Goal: Information Seeking & Learning: Learn about a topic

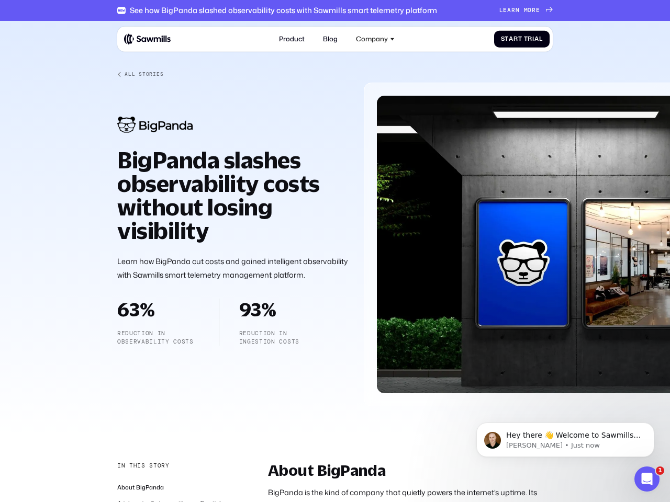
click at [375, 39] on div "Company" at bounding box center [372, 39] width 32 height 8
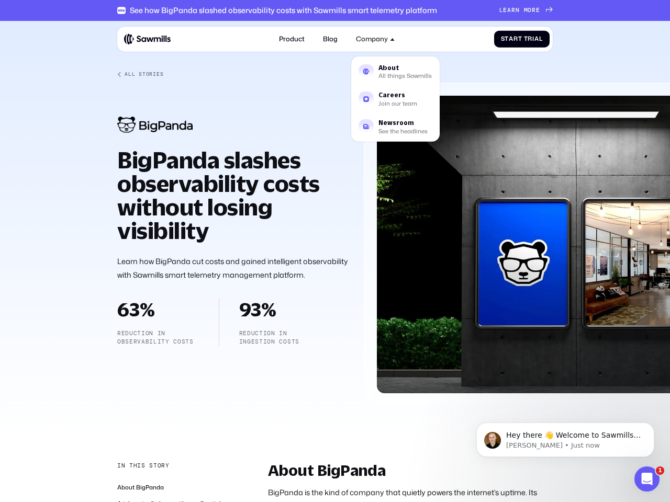
click at [142, 466] on div "In this story" at bounding box center [143, 466] width 52 height 8
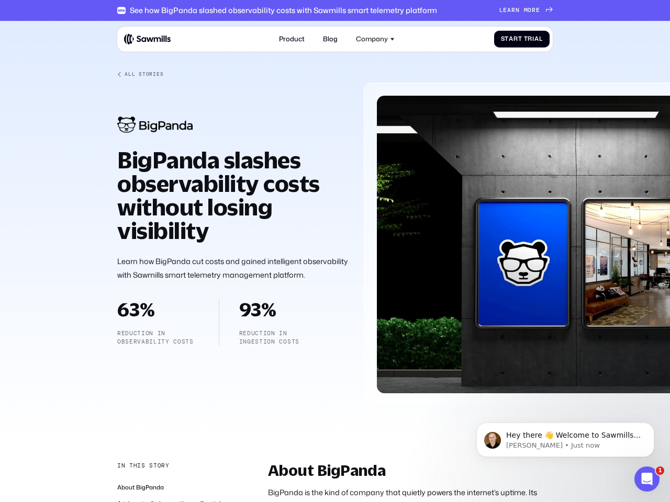
click at [565, 440] on p "Hey there 👋 Welcome to Sawmills. The smart telemetry management platform that s…" at bounding box center [573, 435] width 135 height 10
click at [656, 426] on div at bounding box center [335, 230] width 670 height 418
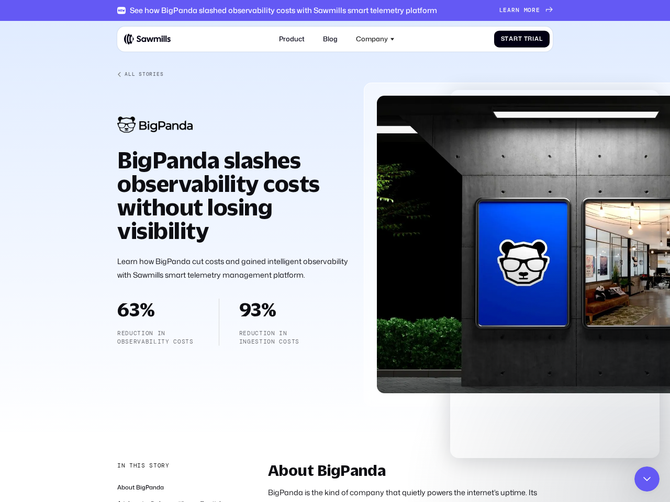
click at [647, 479] on icon "Close Intercom Messenger" at bounding box center [646, 479] width 13 height 13
